Goal: Task Accomplishment & Management: Manage account settings

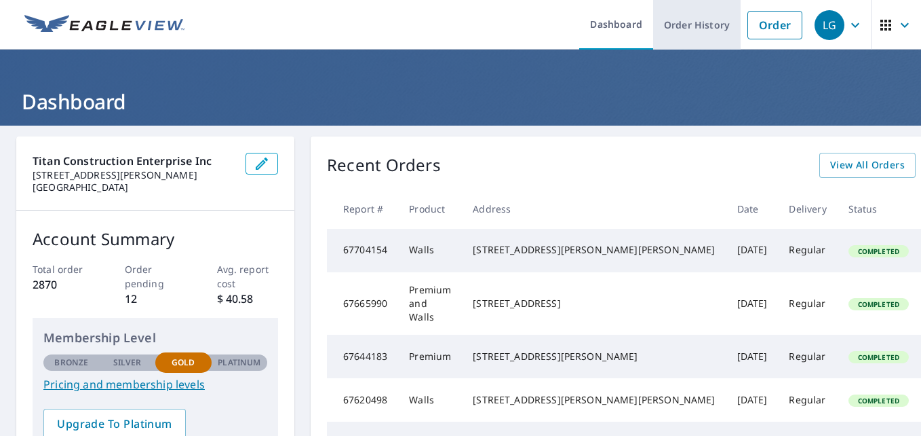
click at [689, 24] on link "Order History" at bounding box center [697, 25] width 88 height 50
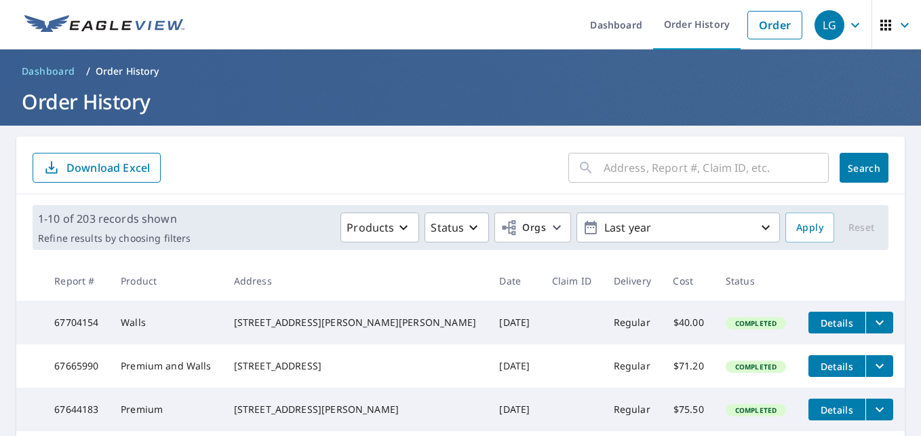
click at [583, 174] on icon at bounding box center [586, 167] width 16 height 16
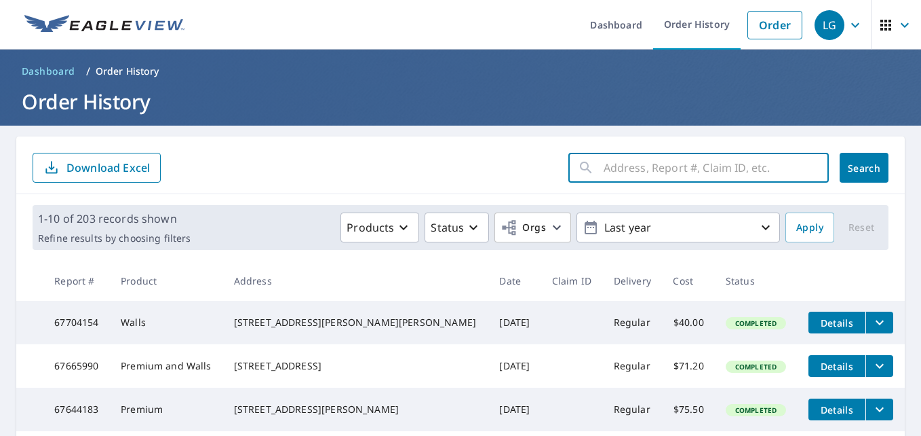
click at [609, 170] on input "text" at bounding box center [716, 168] width 225 height 38
type input "5027"
click at [870, 162] on button "Search" at bounding box center [864, 168] width 49 height 30
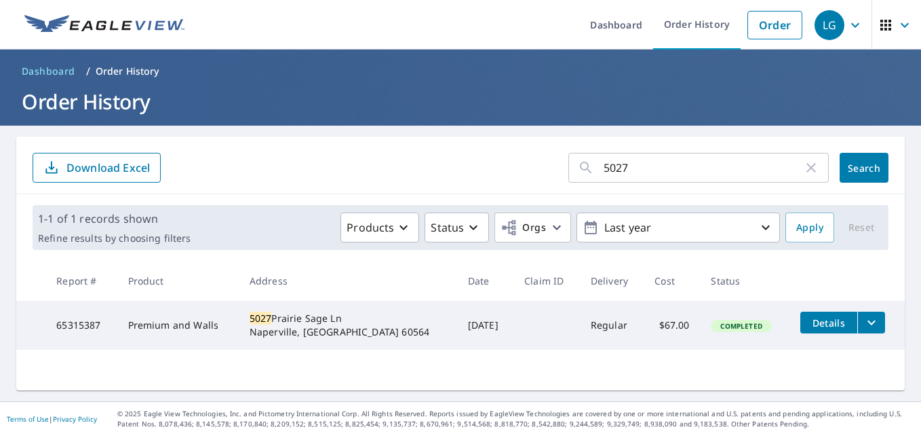
click at [340, 307] on td "5027 Prairie Sage Ln Naperville, IL 60564" at bounding box center [348, 325] width 218 height 49
click at [864, 323] on icon "filesDropdownBtn-65315387" at bounding box center [872, 322] width 16 height 16
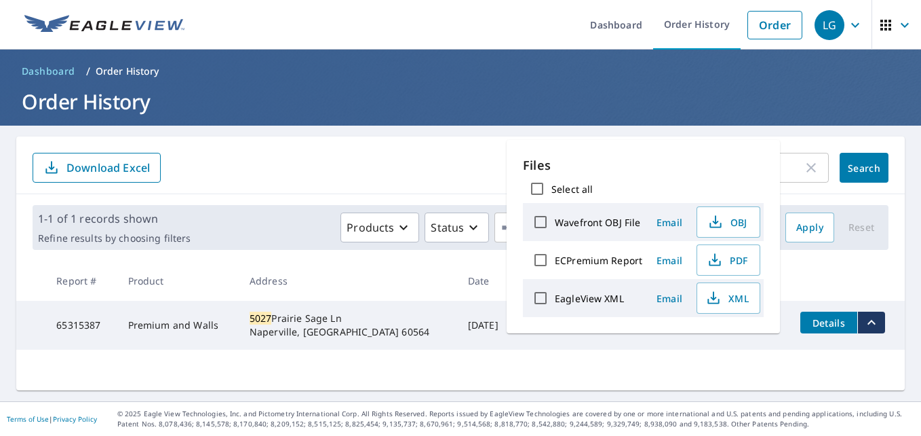
click at [744, 351] on div "5027 ​ Search Download Excel 1-1 of 1 records shown Refine results by choosing …" at bounding box center [460, 263] width 889 height 254
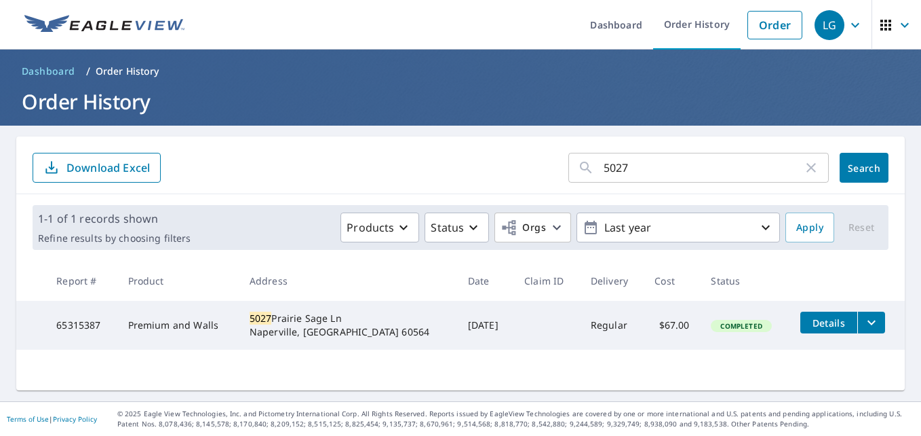
click at [39, 322] on td at bounding box center [30, 325] width 29 height 49
drag, startPoint x: 37, startPoint y: 322, endPoint x: 106, endPoint y: 334, distance: 69.6
click at [106, 334] on tr "65315387 Premium and Walls 5027 Prairie Sage Ln Naperville, IL 60564 May 19, 20…" at bounding box center [460, 325] width 889 height 49
click at [773, 24] on link "Order" at bounding box center [775, 25] width 55 height 28
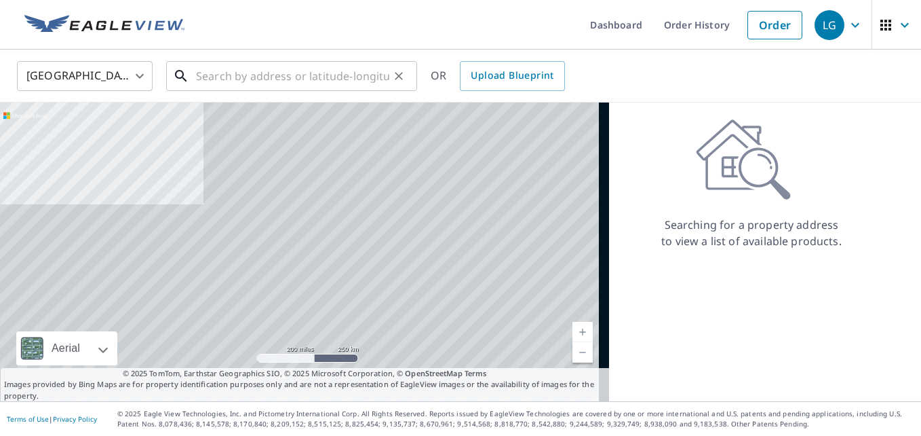
click at [360, 71] on input "text" at bounding box center [292, 76] width 193 height 38
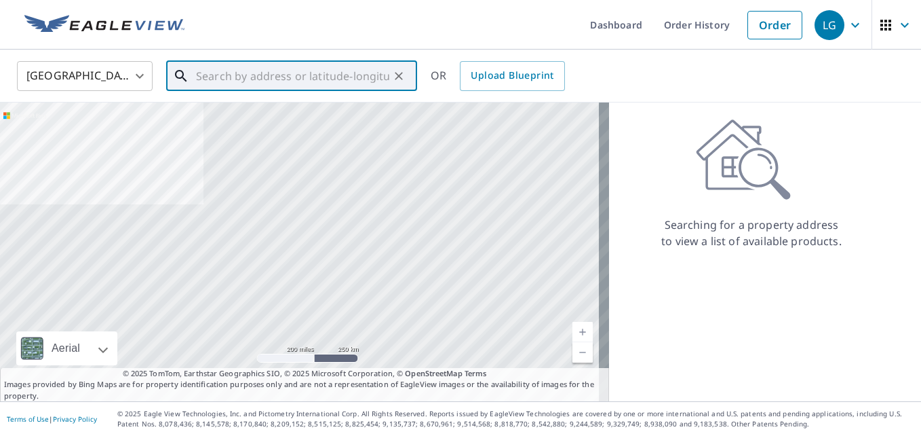
paste input "[STREET_ADDRESS]"
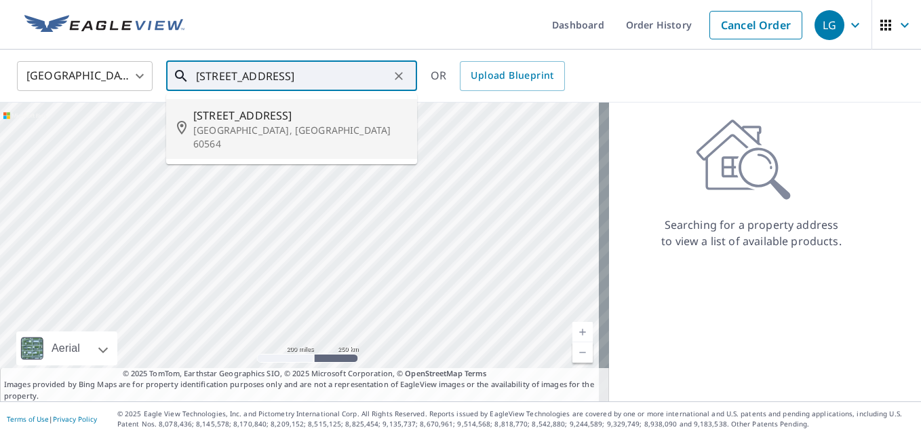
click at [345, 119] on span "5027 Prairie Sage Ln" at bounding box center [299, 115] width 213 height 16
type input "5027 Prairie Sage Ln Naperville, IL 60564"
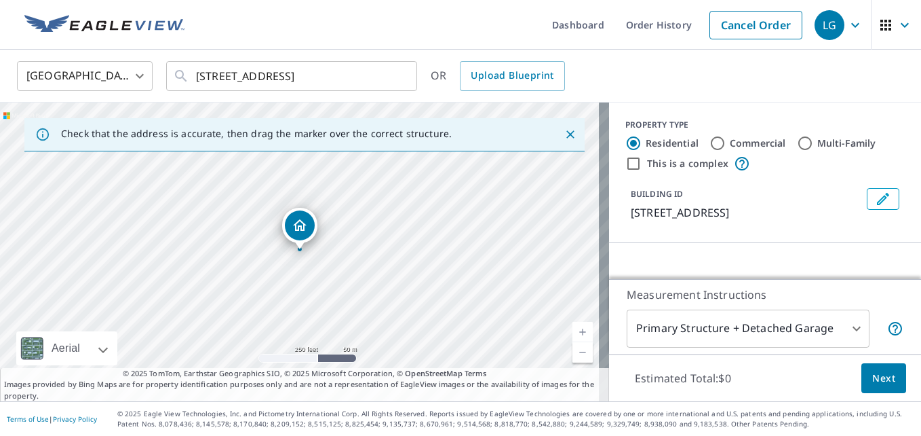
scroll to position [0, 0]
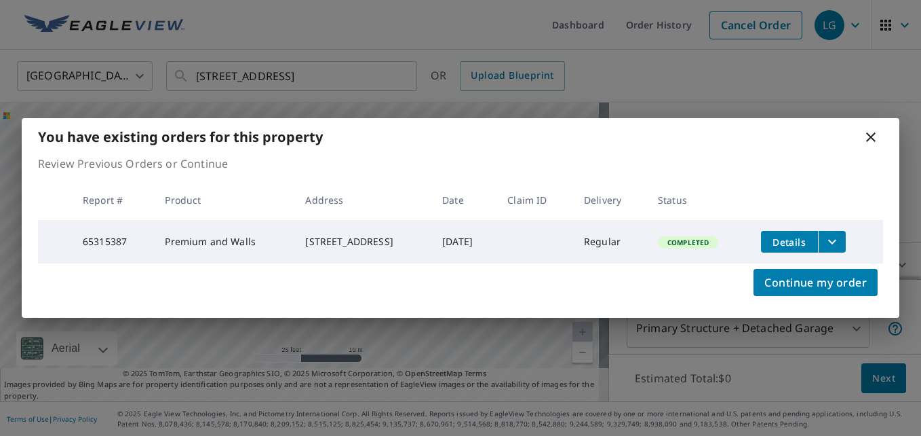
click at [841, 248] on button "filesDropdownBtn-65315387" at bounding box center [832, 242] width 28 height 22
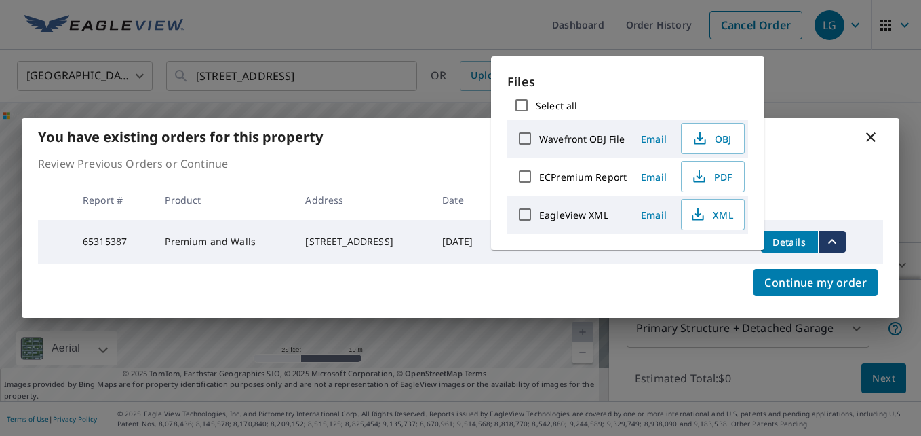
click at [845, 180] on th at bounding box center [816, 200] width 133 height 40
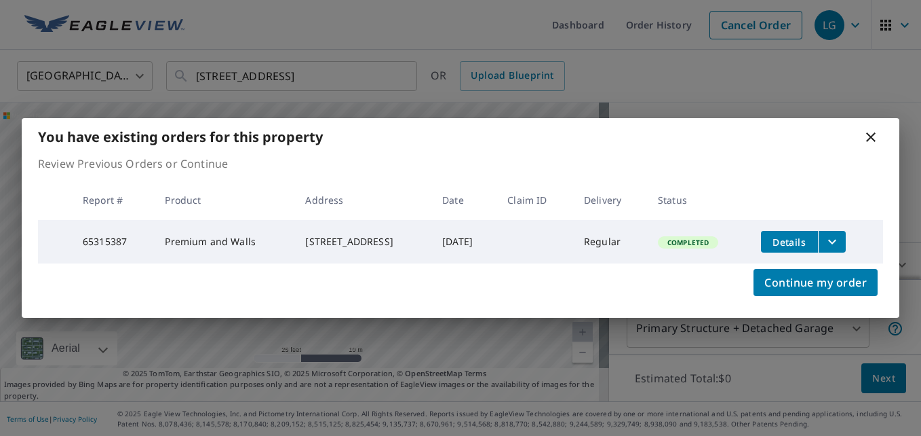
click at [869, 134] on icon at bounding box center [871, 137] width 16 height 16
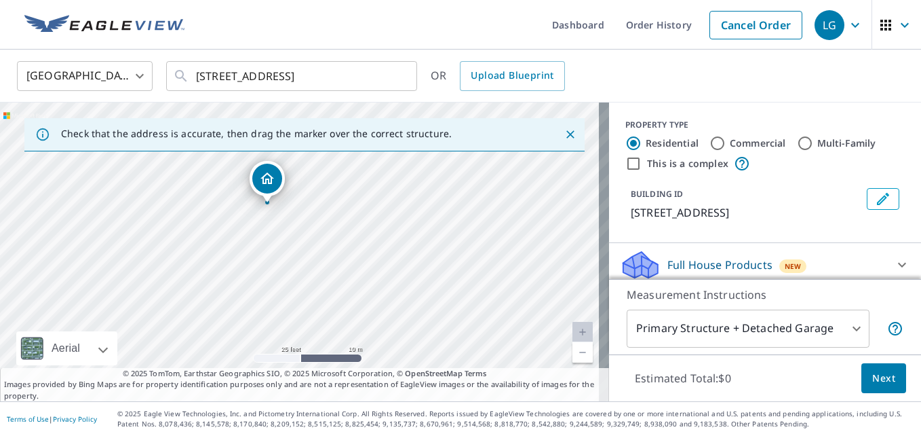
drag, startPoint x: 380, startPoint y: 288, endPoint x: 370, endPoint y: 233, distance: 55.1
click at [370, 233] on div "5027 Prairie Sage Ln Naperville, IL 60564" at bounding box center [304, 251] width 609 height 299
click at [820, 30] on div "LG" at bounding box center [830, 25] width 30 height 30
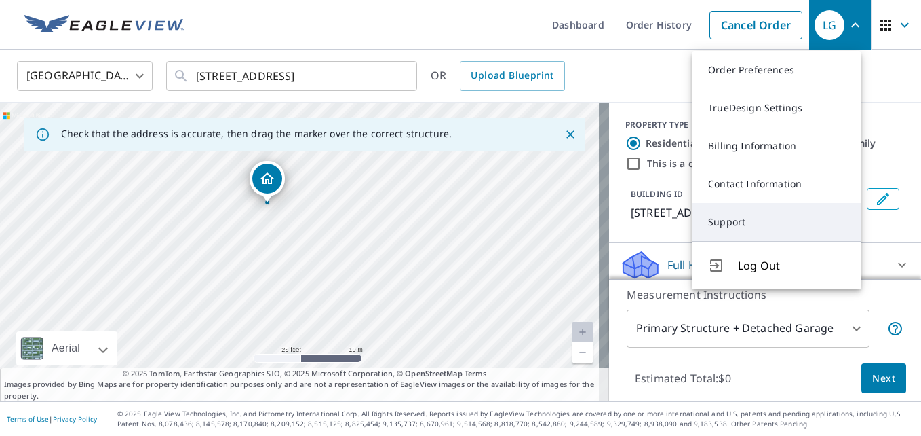
click at [767, 229] on link "Support" at bounding box center [777, 222] width 170 height 38
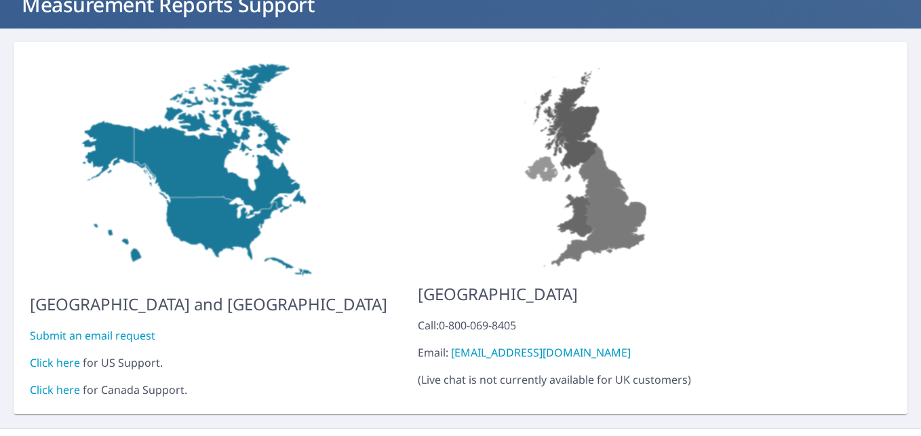
scroll to position [113, 0]
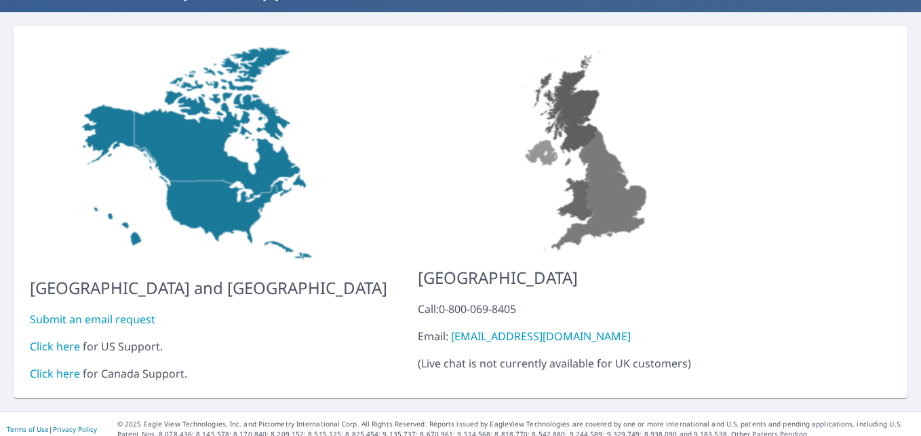
click at [47, 314] on link "Submit an email request" at bounding box center [93, 318] width 126 height 15
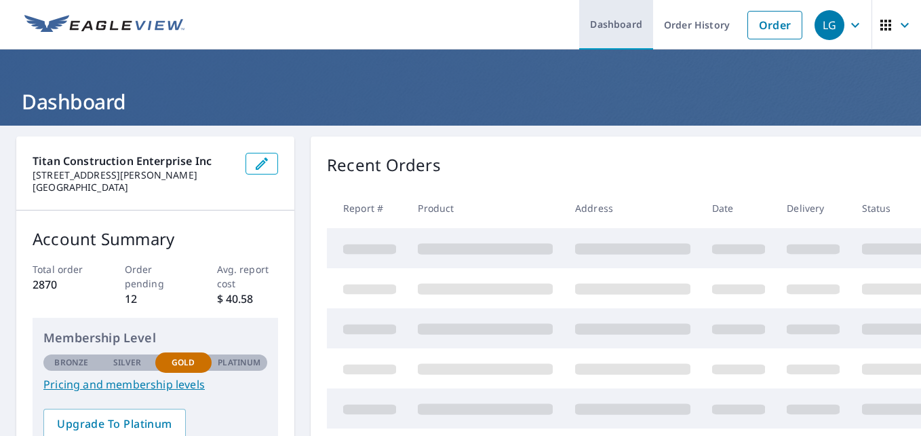
click at [626, 27] on link "Dashboard" at bounding box center [616, 25] width 74 height 50
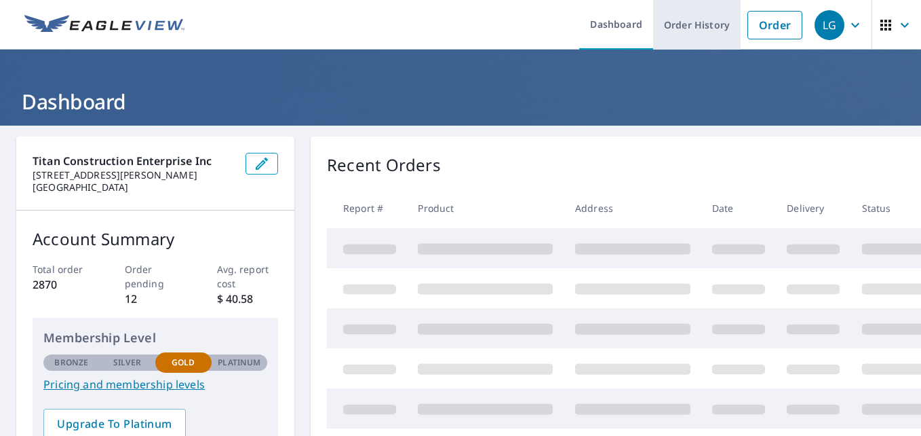
click at [682, 30] on link "Order History" at bounding box center [697, 25] width 88 height 50
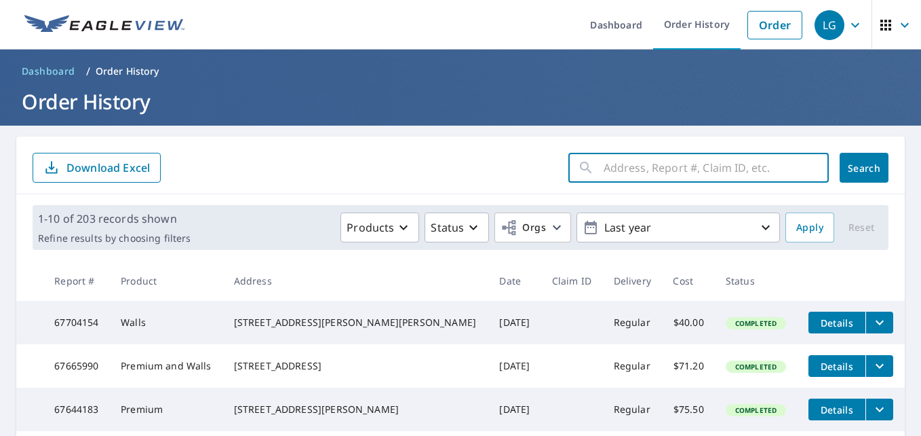
click at [643, 165] on input "text" at bounding box center [716, 168] width 225 height 38
paste input "[STREET_ADDRESS]"
type input "[STREET_ADDRESS]"
click at [840, 164] on button "Search" at bounding box center [864, 168] width 49 height 30
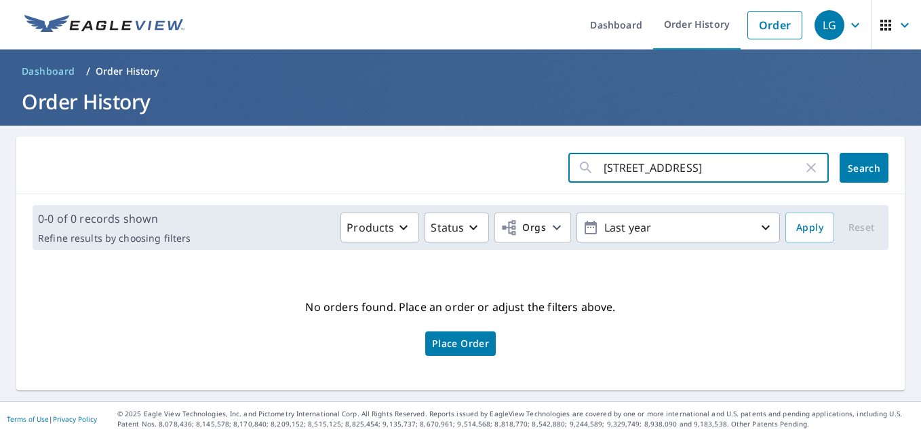
scroll to position [0, 24]
type input "5027"
drag, startPoint x: 623, startPoint y: 168, endPoint x: 908, endPoint y: 183, distance: 286.0
click at [908, 183] on main "5027 ​ Search 0-0 of 0 records shown Refine results by choosing filters Product…" at bounding box center [460, 263] width 921 height 275
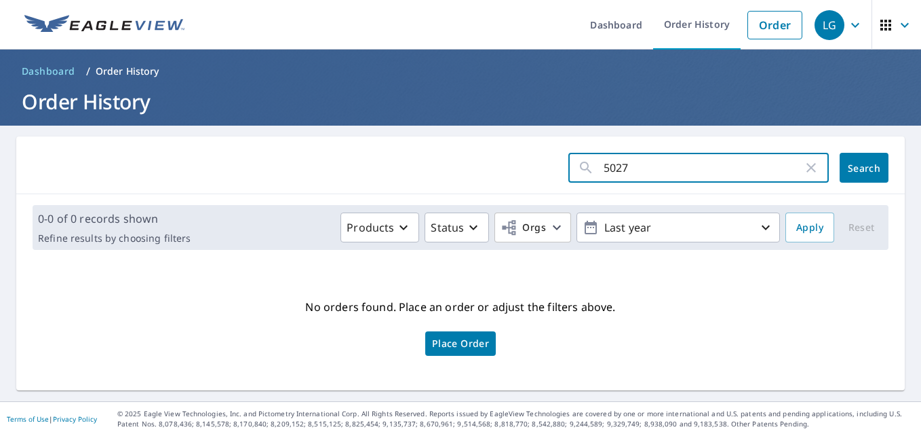
click button "Search" at bounding box center [864, 168] width 49 height 30
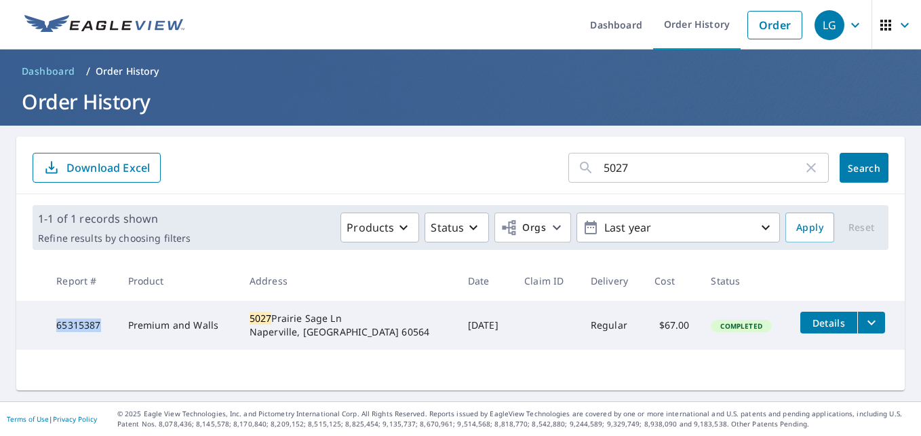
drag, startPoint x: 55, startPoint y: 326, endPoint x: 104, endPoint y: 326, distance: 49.5
click at [104, 326] on td "65315387" at bounding box center [80, 325] width 71 height 49
copy td "65315387"
click at [94, 324] on td "65315387" at bounding box center [80, 325] width 71 height 49
click at [864, 326] on icon "filesDropdownBtn-65315387" at bounding box center [872, 322] width 16 height 16
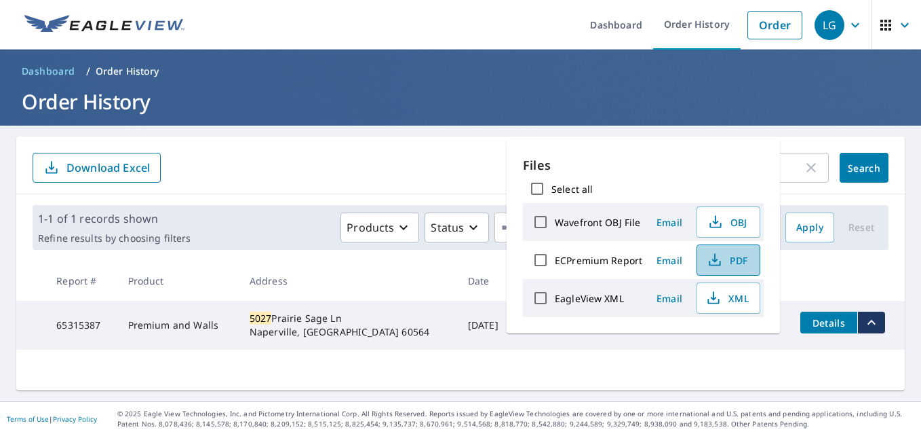
click at [756, 260] on button "PDF" at bounding box center [729, 259] width 64 height 31
click at [294, 157] on form "5027 ​ Search Download Excel" at bounding box center [461, 168] width 856 height 30
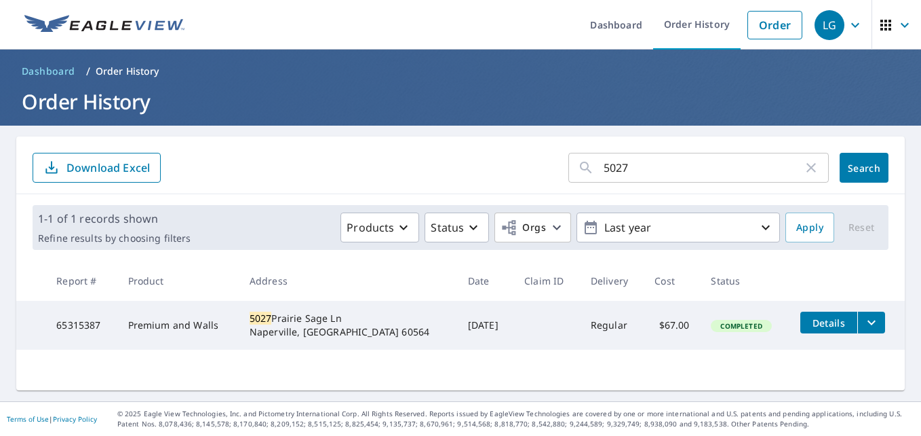
click at [315, 290] on th "Address" at bounding box center [348, 281] width 218 height 40
